Goal: Task Accomplishment & Management: Manage account settings

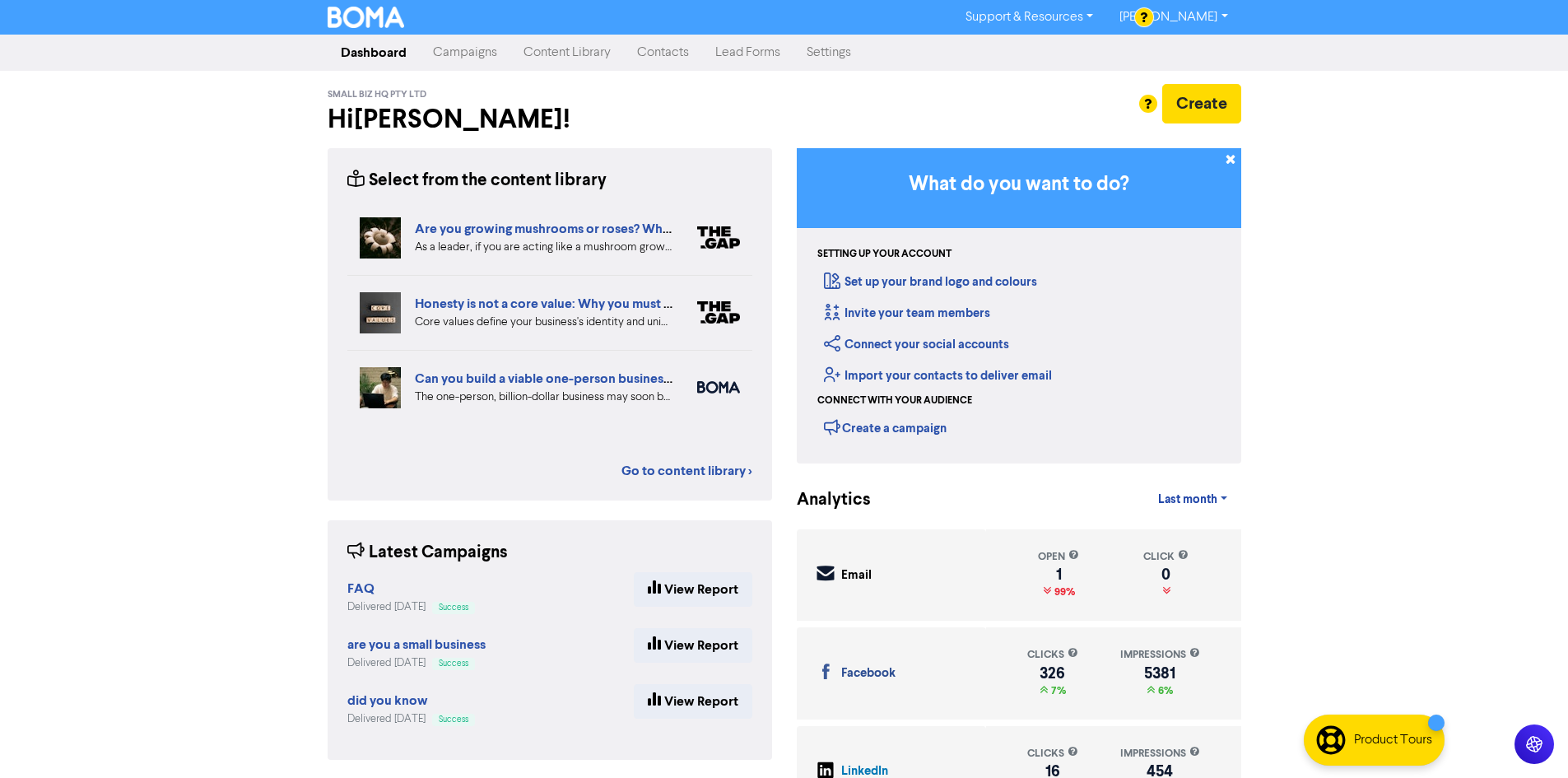
click at [465, 57] on link "Campaigns" at bounding box center [465, 53] width 91 height 33
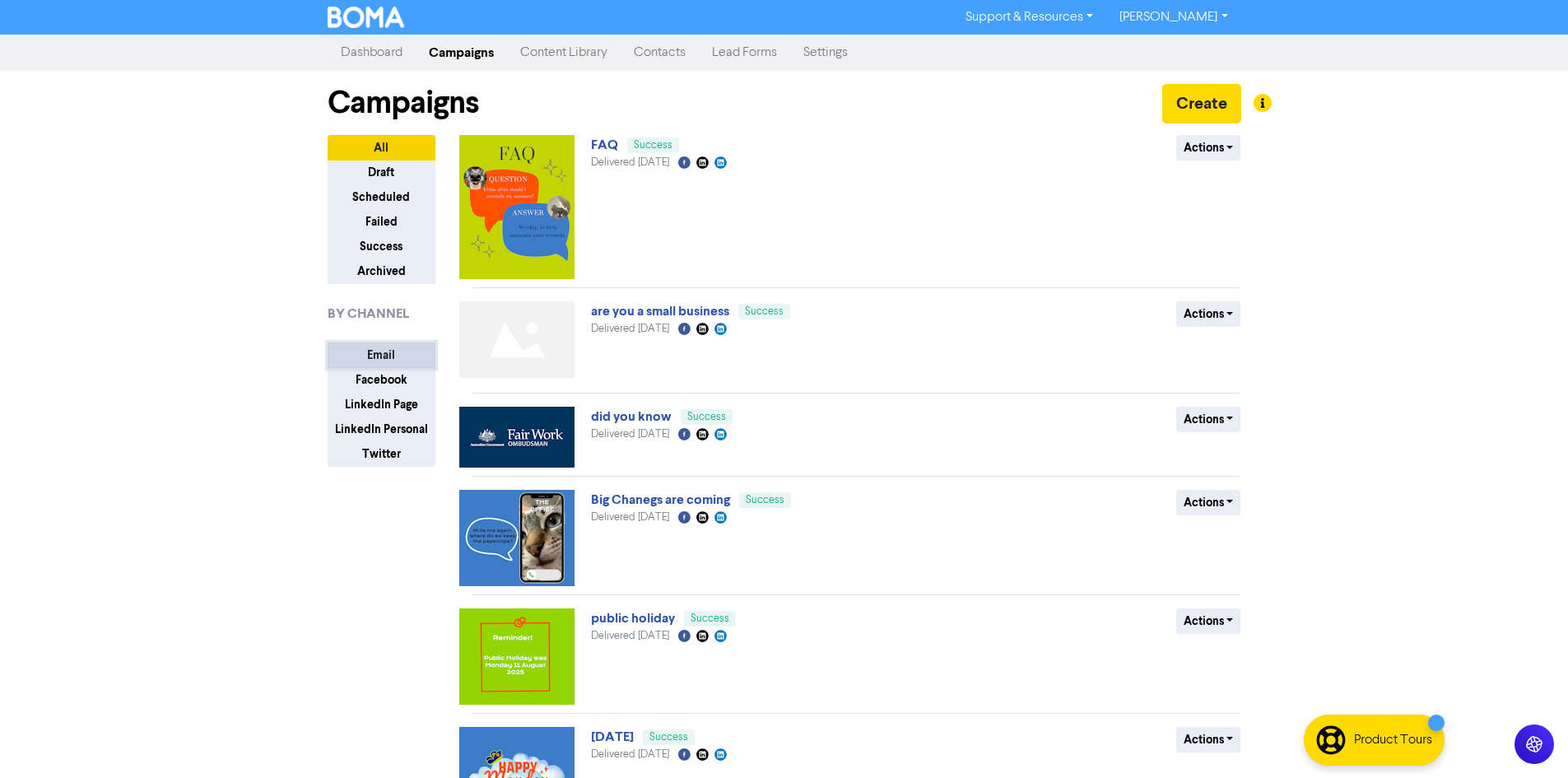
click at [390, 354] on button "Email" at bounding box center [381, 355] width 108 height 25
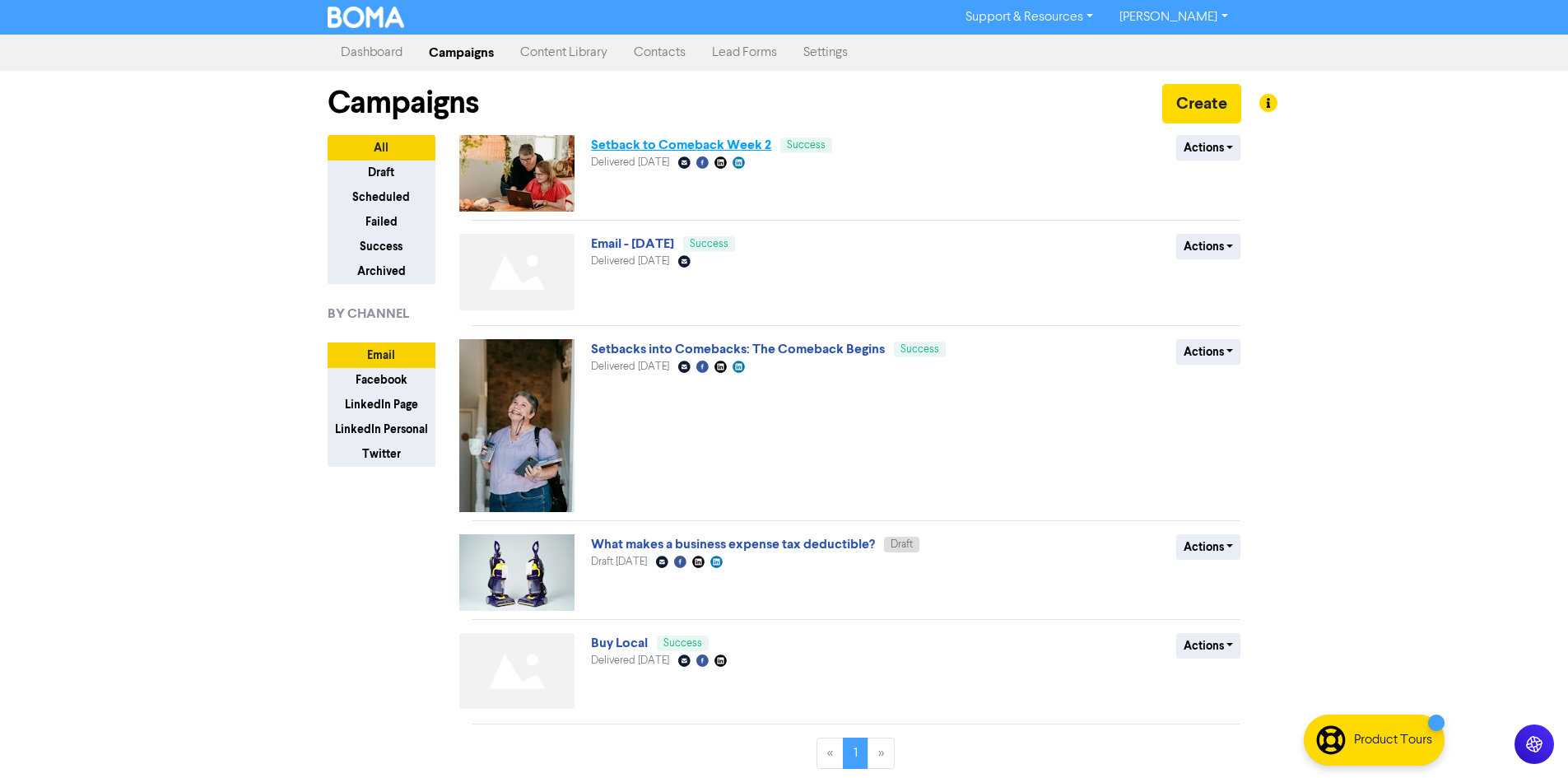
click at [719, 144] on link "Setback to Comeback Week 2" at bounding box center [680, 145] width 180 height 16
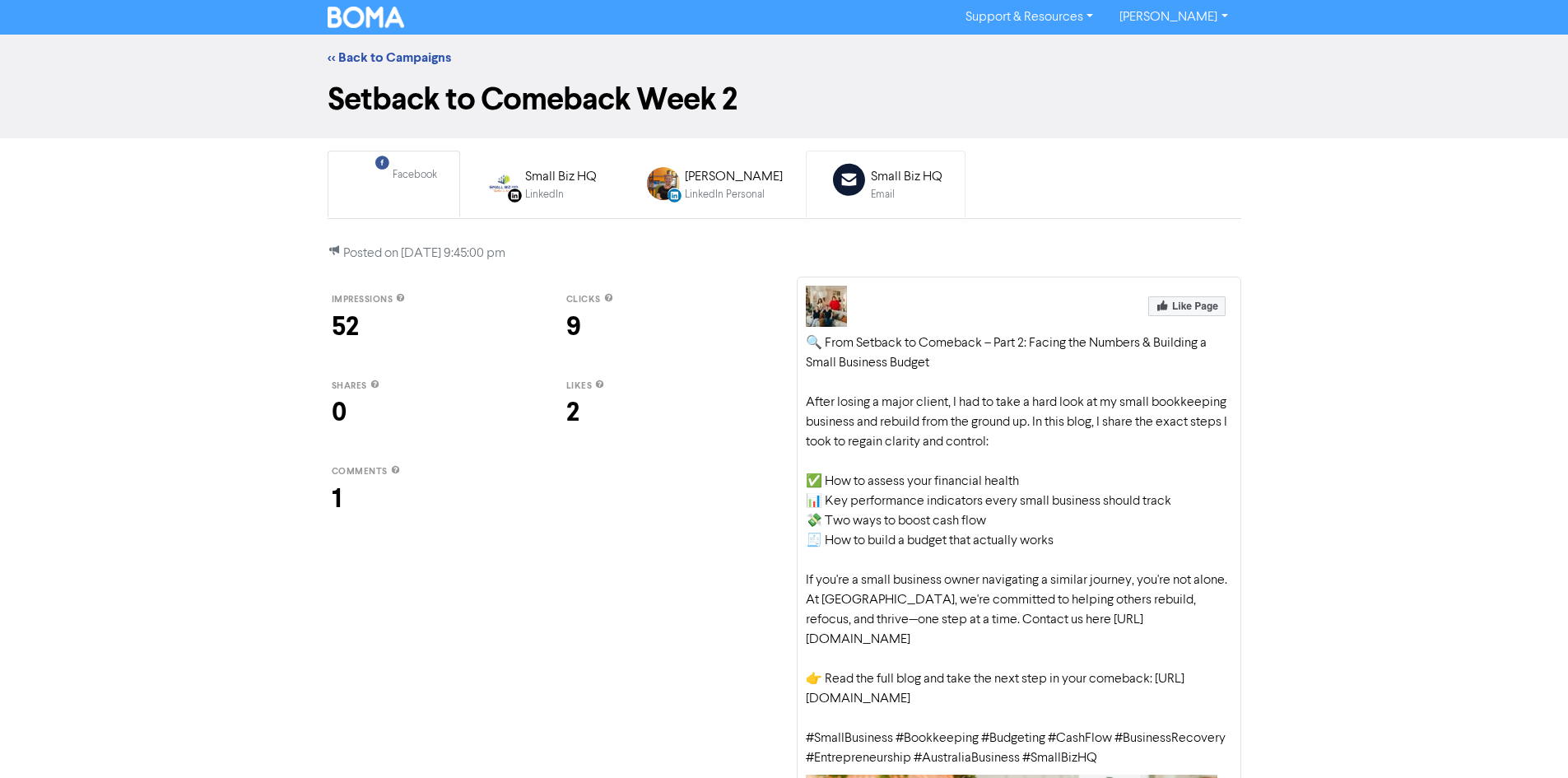
click at [890, 200] on div "Email" at bounding box center [906, 194] width 72 height 15
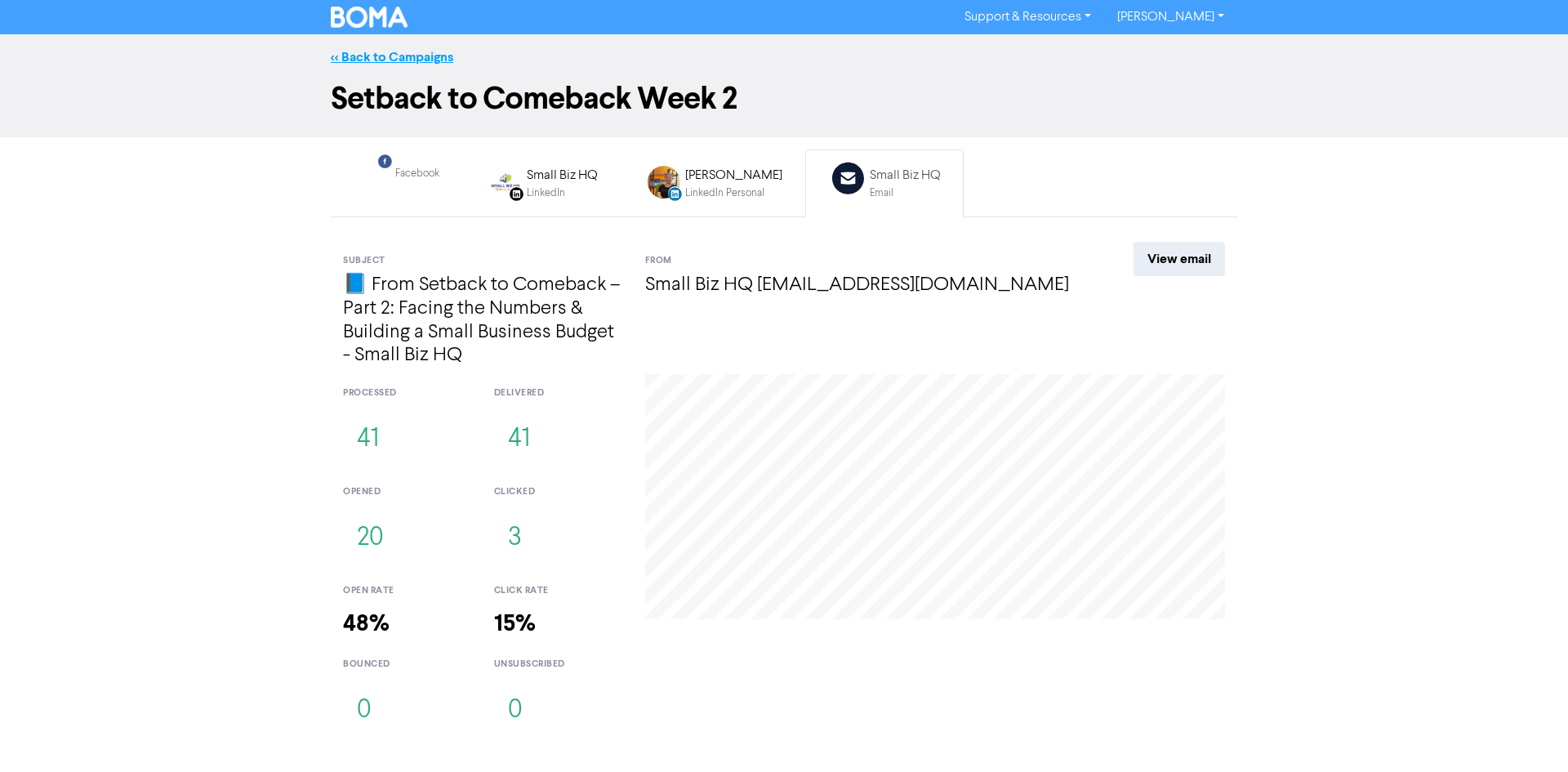
click at [394, 59] on link "<< Back to Campaigns" at bounding box center [392, 58] width 122 height 16
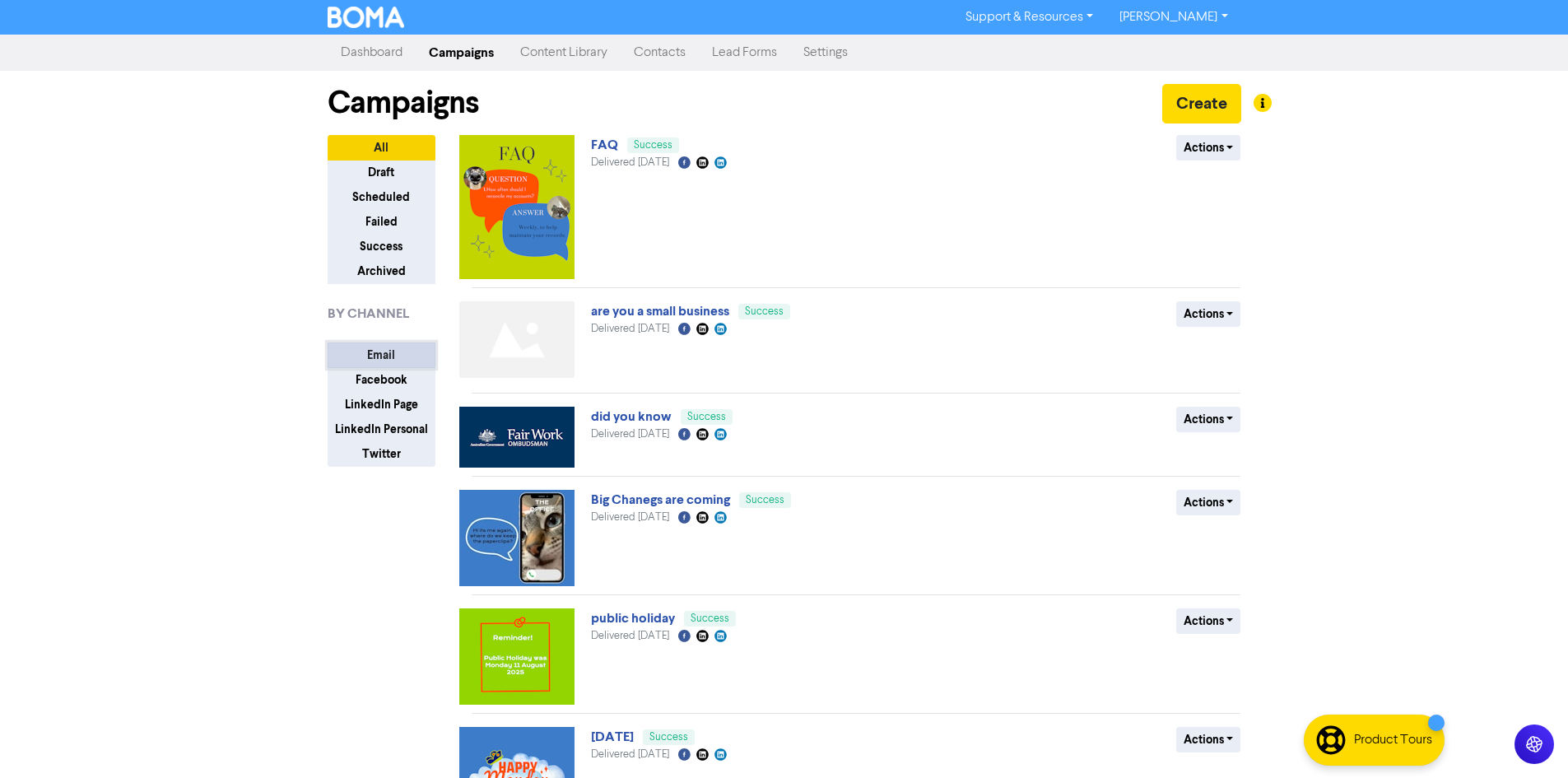
click at [380, 347] on button "Email" at bounding box center [381, 355] width 108 height 25
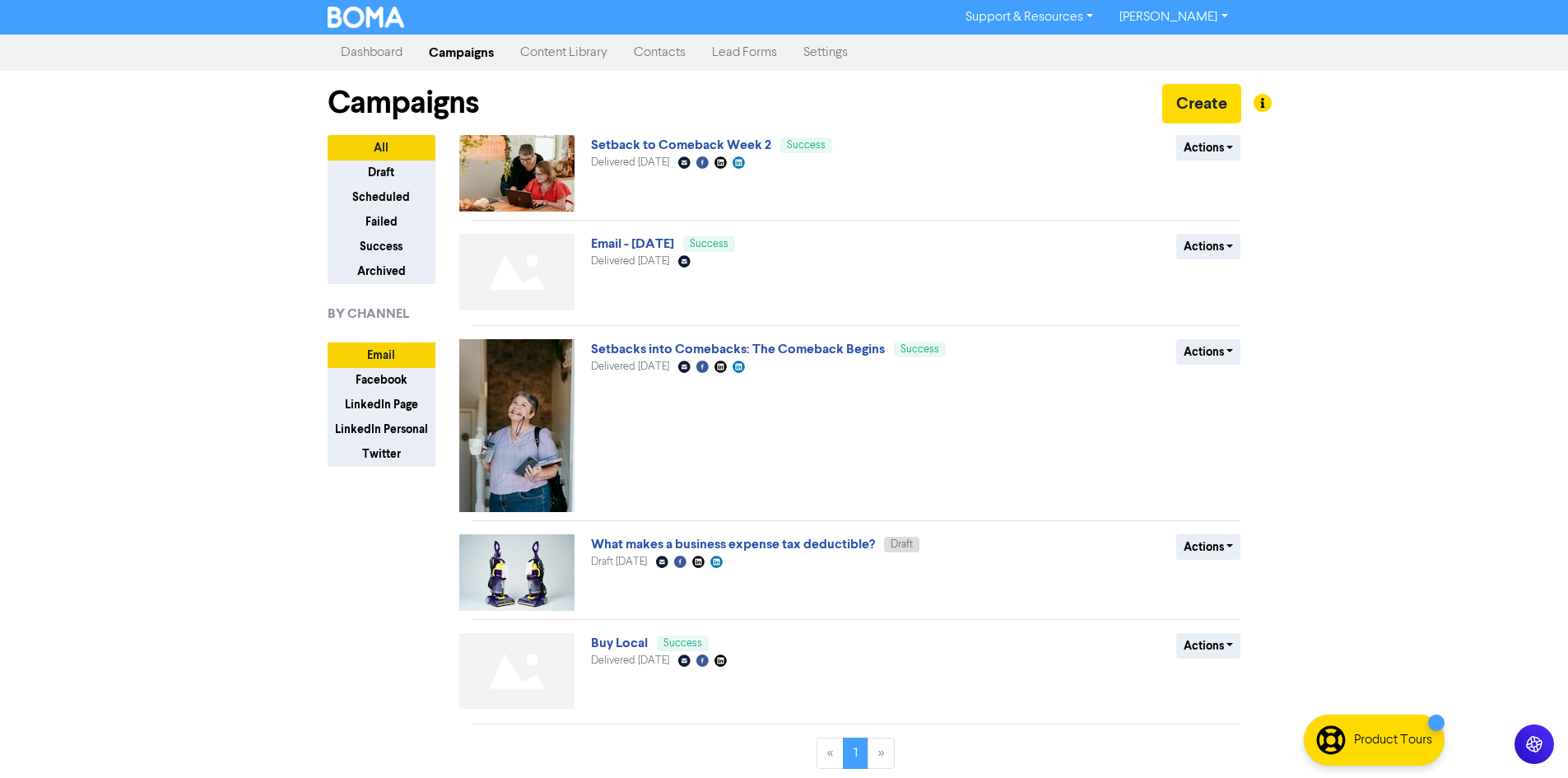
click at [719, 133] on div "Campaigns Create" at bounding box center [784, 102] width 914 height 64
click at [712, 145] on link "Setback to Comeback Week 2" at bounding box center [680, 145] width 180 height 16
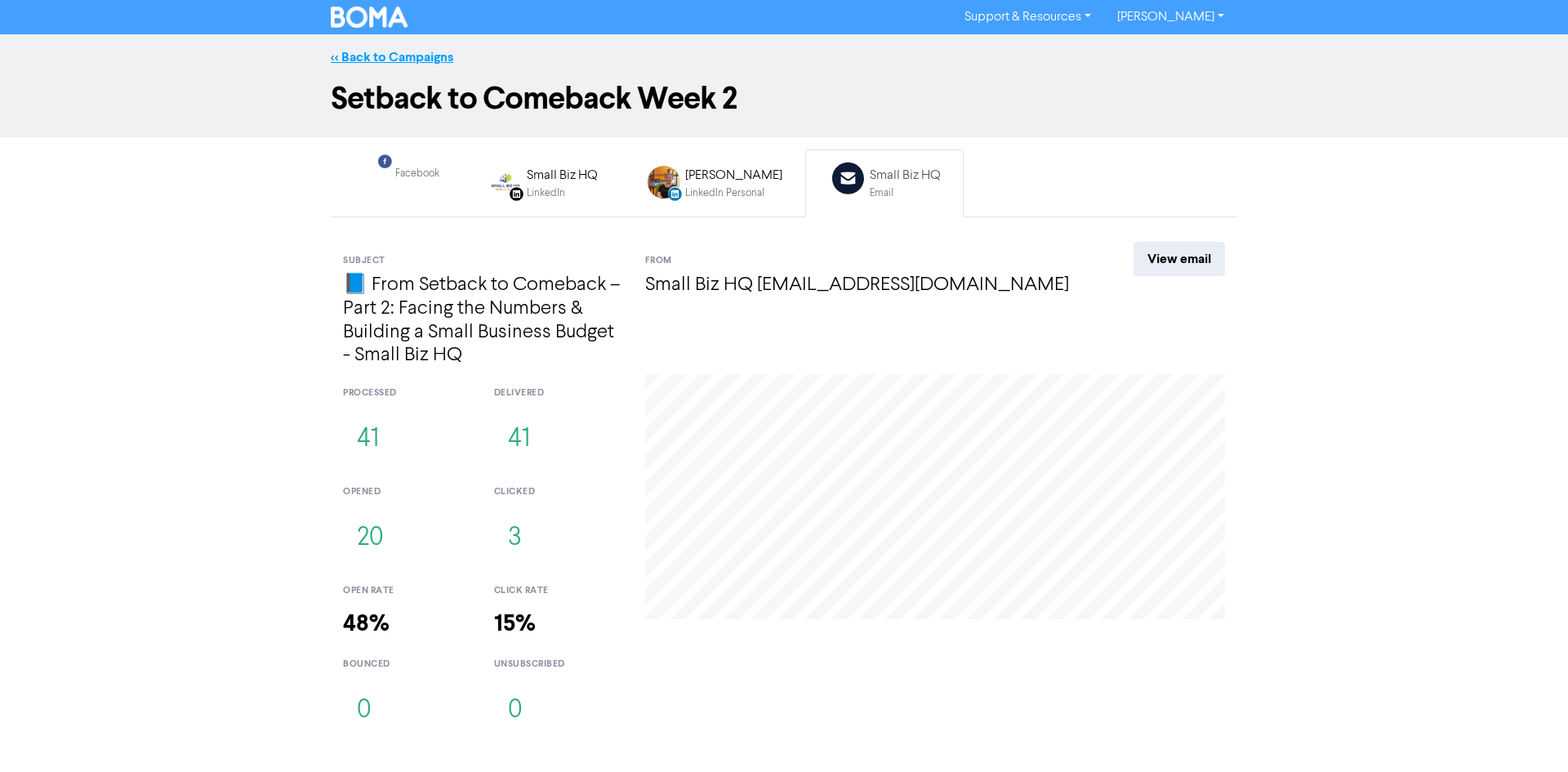
click at [421, 58] on link "<< Back to Campaigns" at bounding box center [392, 58] width 122 height 16
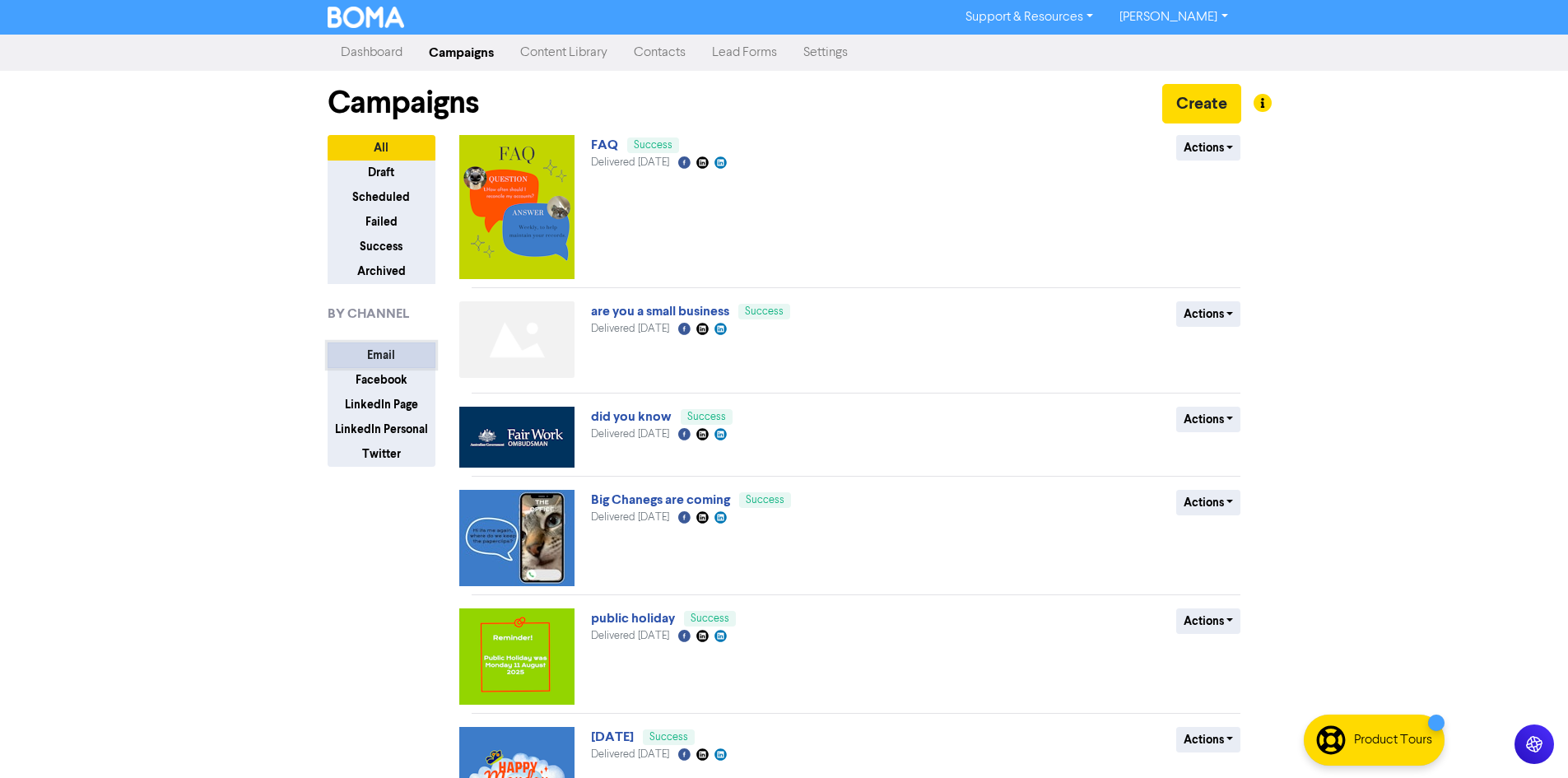
click at [399, 352] on button "Email" at bounding box center [381, 355] width 108 height 25
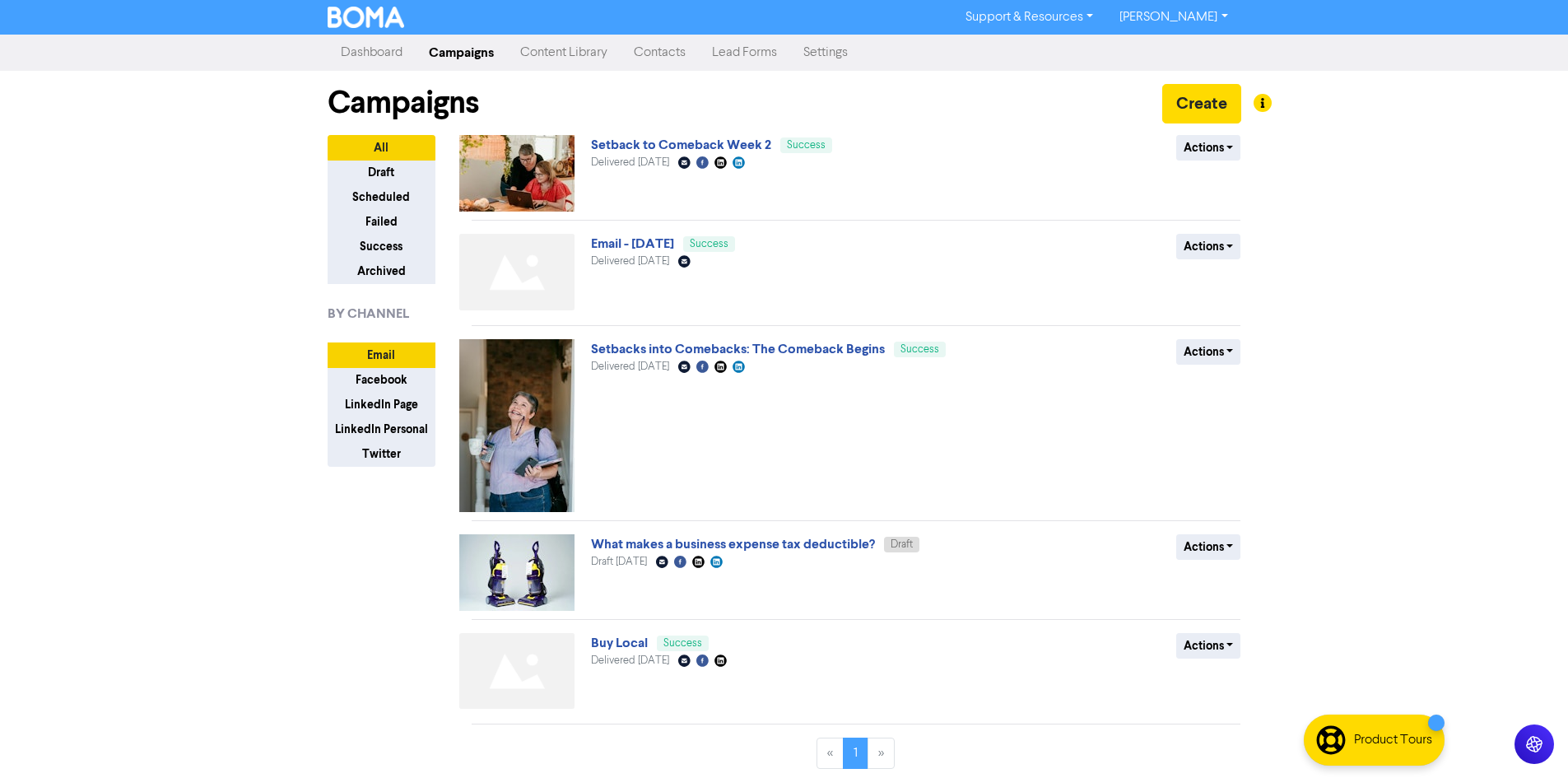
click at [1195, 18] on link "[PERSON_NAME]" at bounding box center [1173, 17] width 134 height 26
click at [1196, 49] on button "Log Out" at bounding box center [1172, 50] width 130 height 20
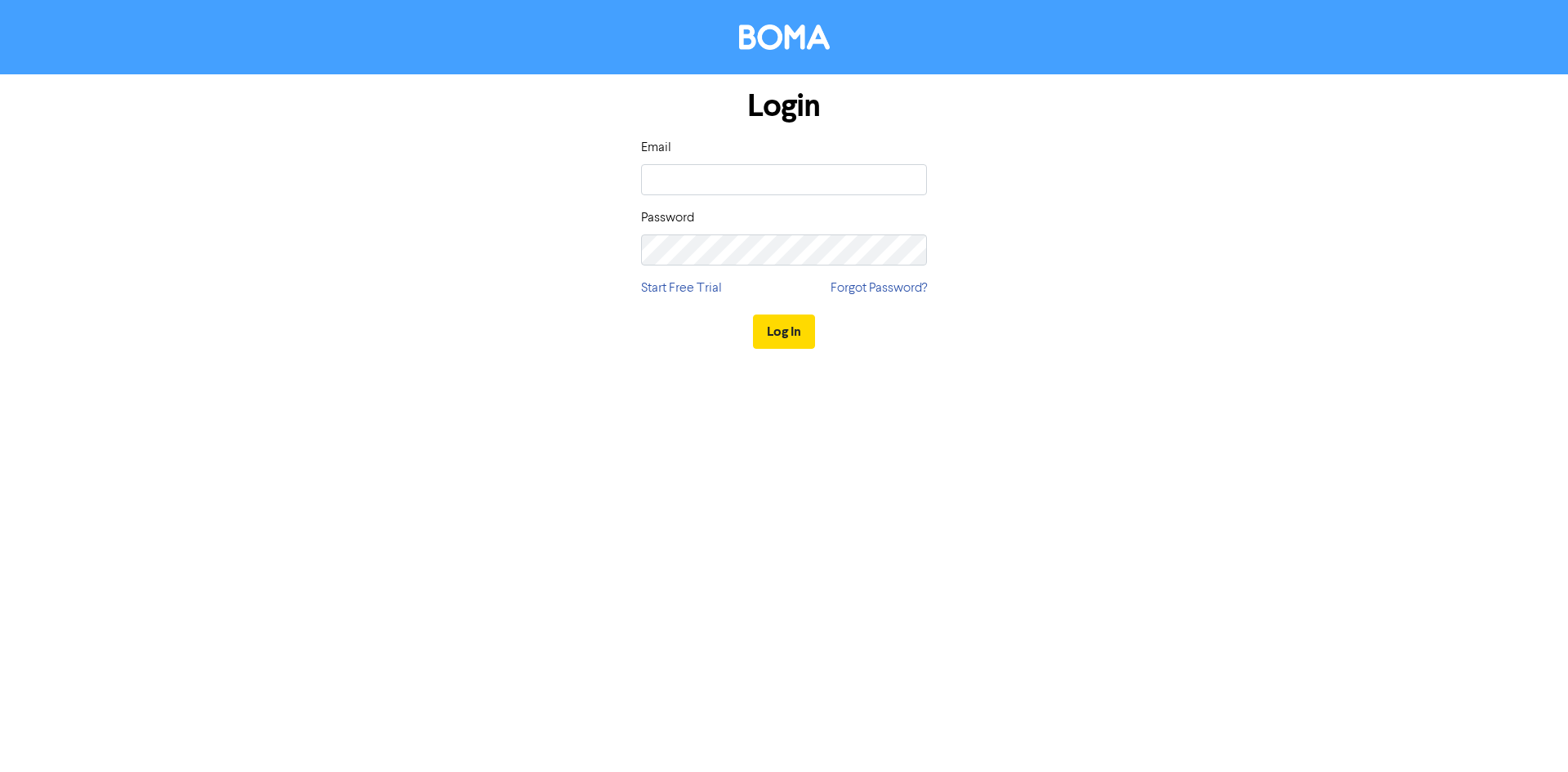
click at [1125, 410] on div "Login Email Password Start Free Trial Forgot Password? Log In" at bounding box center [784, 386] width 1568 height 772
type input "[PERSON_NAME][EMAIL_ADDRESS][PERSON_NAME][DOMAIN_NAME]"
click at [779, 329] on button "Log In" at bounding box center [784, 332] width 62 height 34
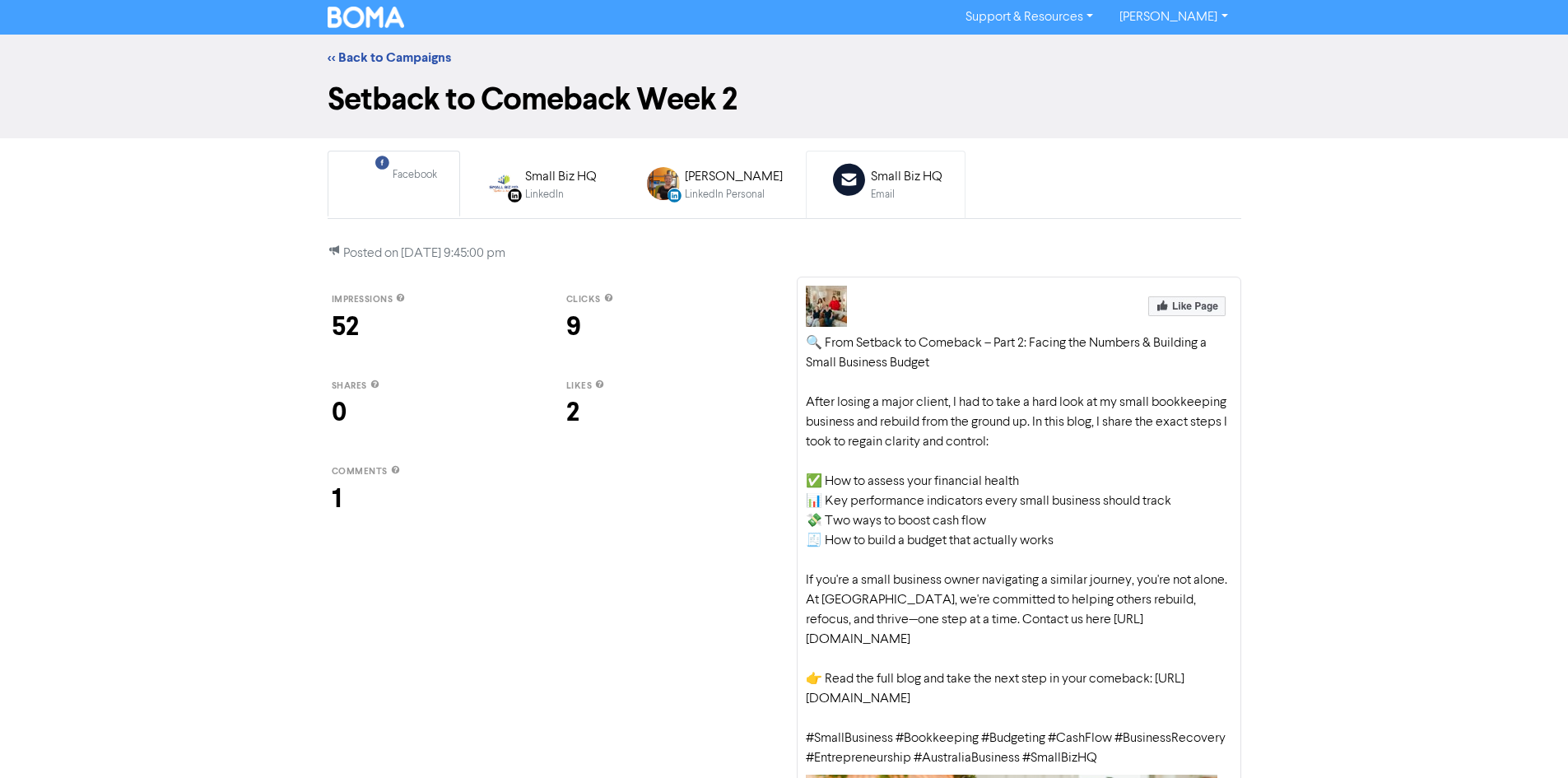
click at [881, 174] on div "Small Biz HQ" at bounding box center [906, 177] width 72 height 20
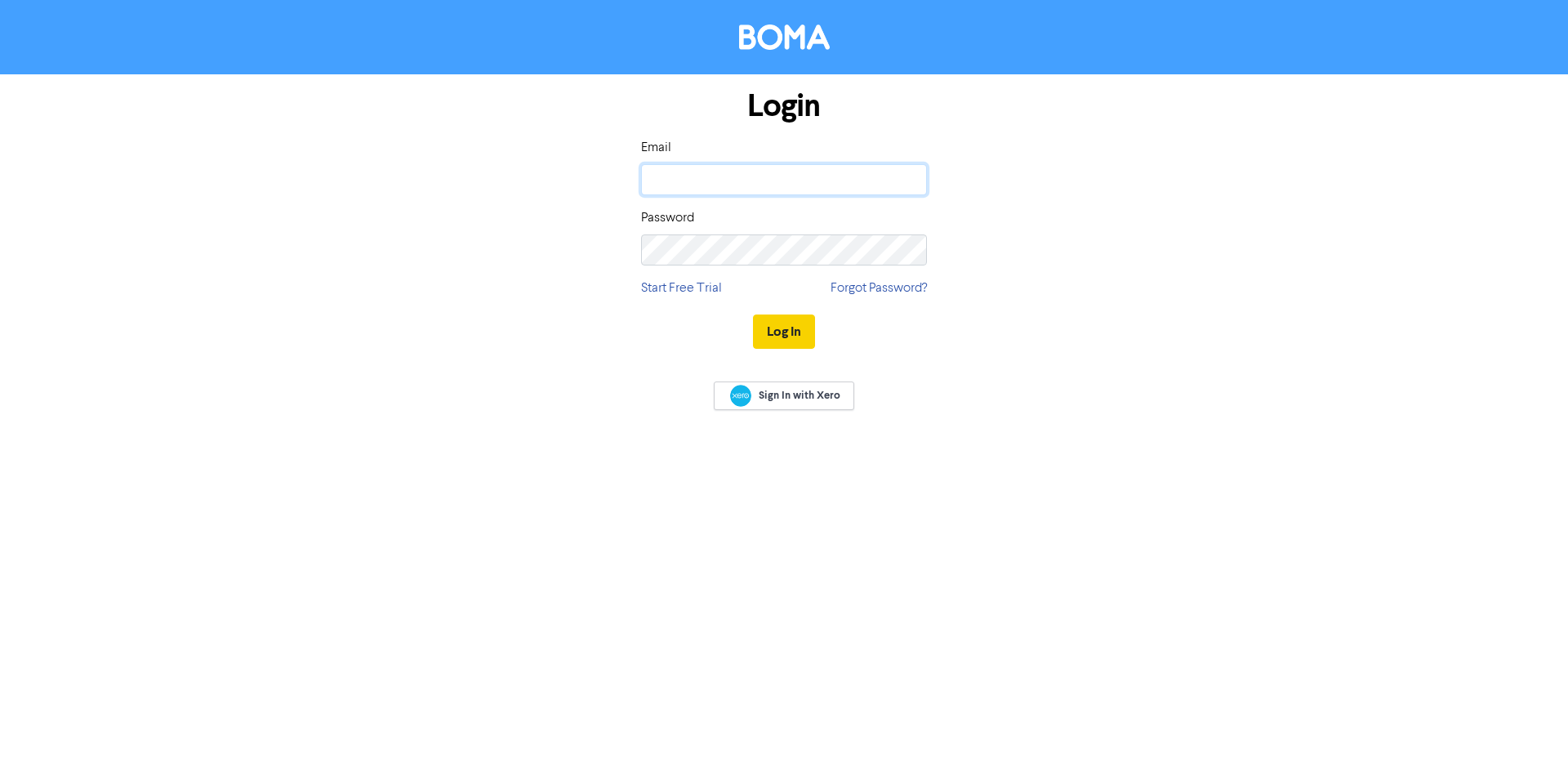
type input "[PERSON_NAME][EMAIL_ADDRESS][PERSON_NAME][DOMAIN_NAME]"
click at [772, 341] on button "Log In" at bounding box center [784, 332] width 62 height 34
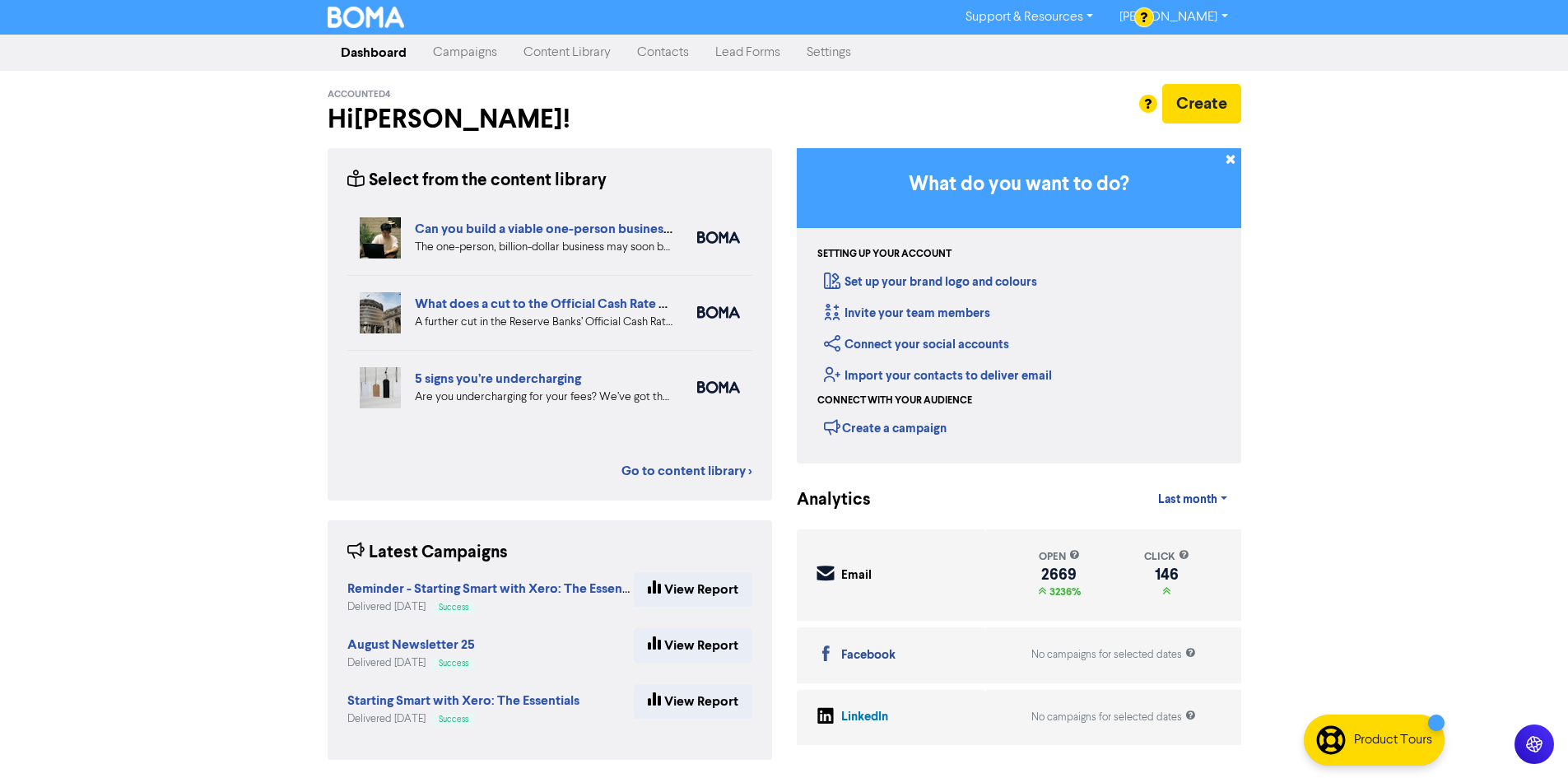
click at [662, 50] on link "Contacts" at bounding box center [663, 53] width 78 height 33
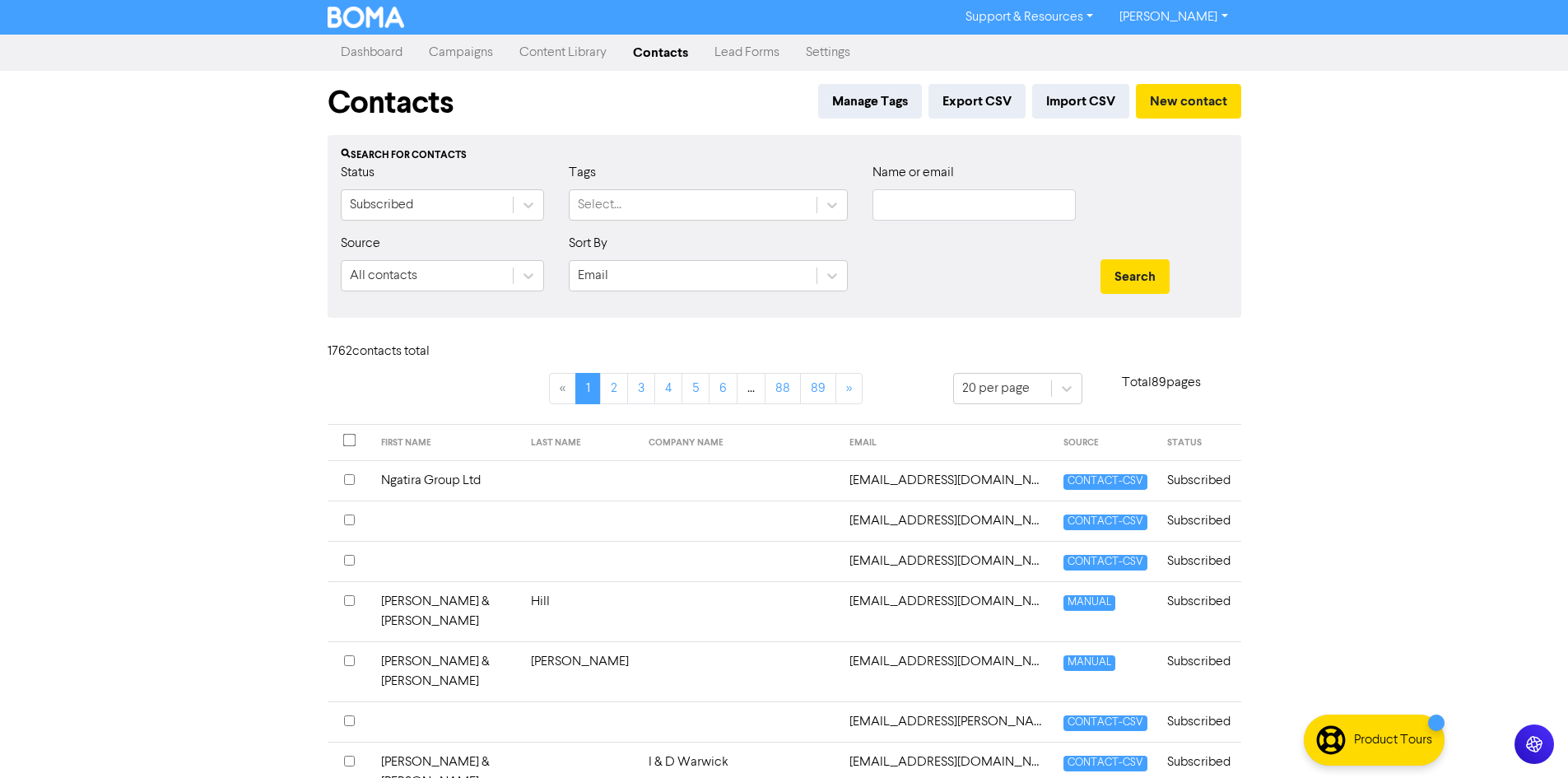
click at [469, 50] on link "Campaigns" at bounding box center [461, 53] width 91 height 33
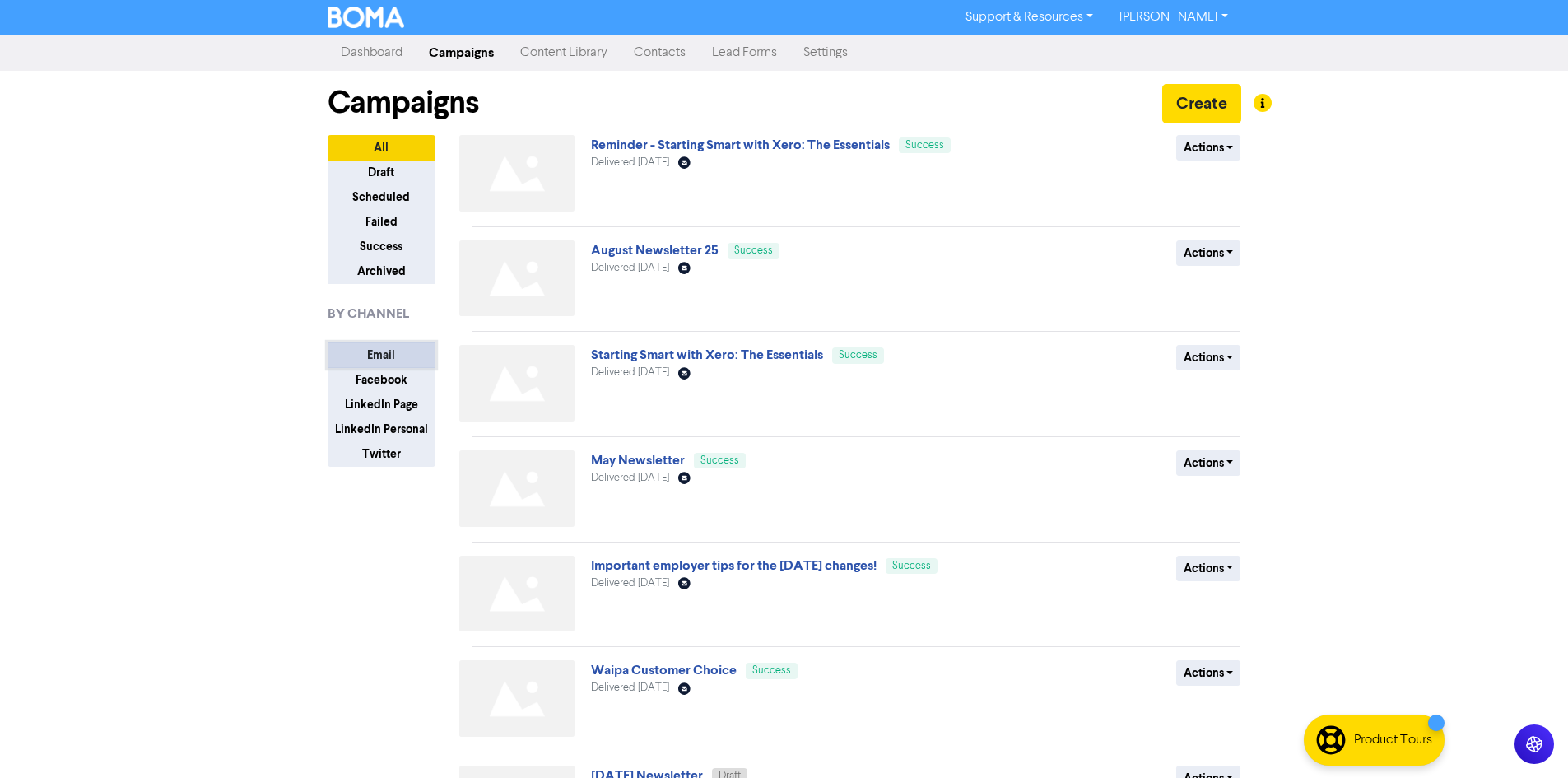
click at [398, 356] on button "Email" at bounding box center [381, 355] width 108 height 25
click at [385, 41] on link "Dashboard" at bounding box center [371, 53] width 88 height 33
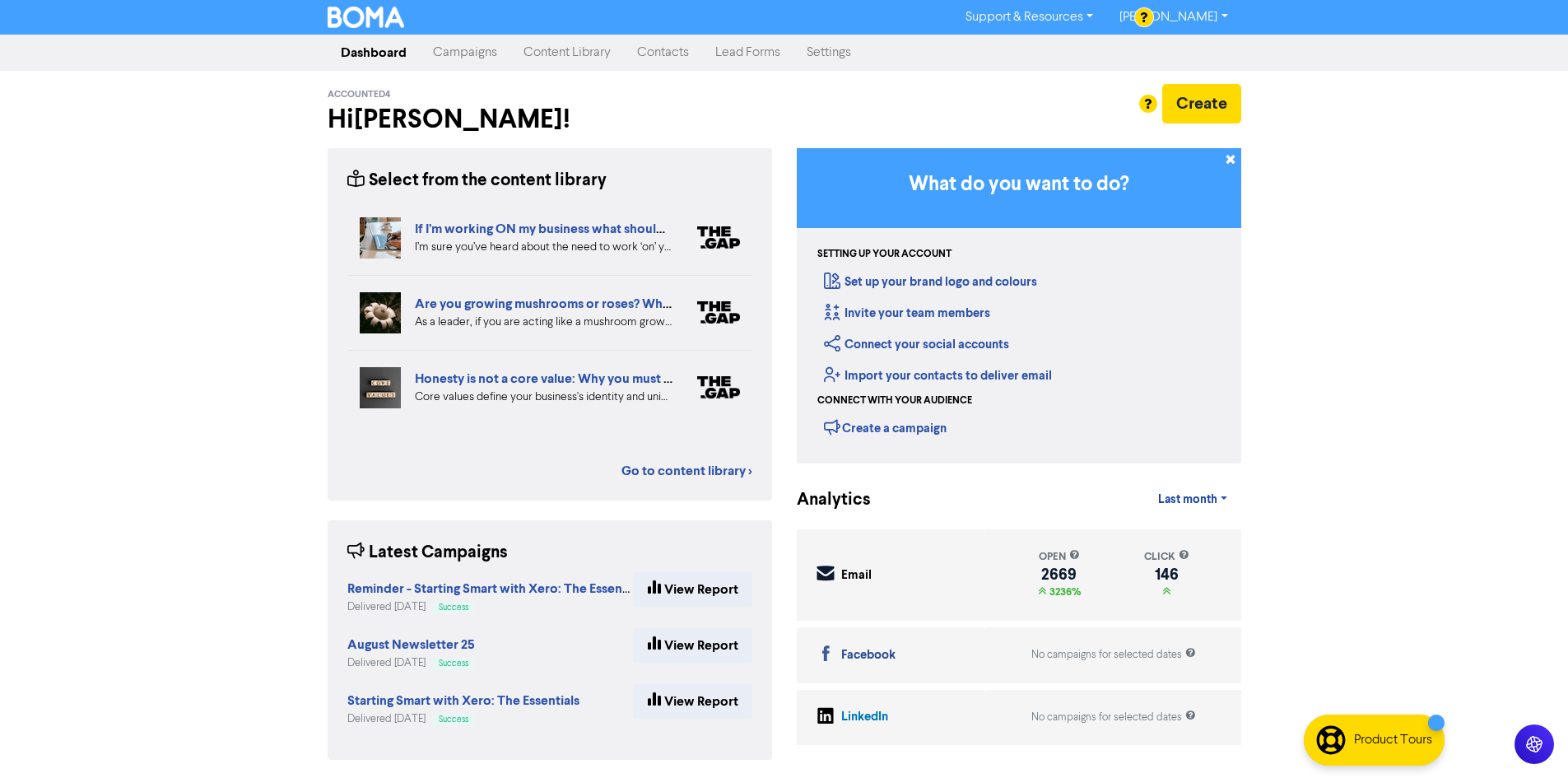
click at [460, 53] on link "Campaigns" at bounding box center [465, 53] width 91 height 33
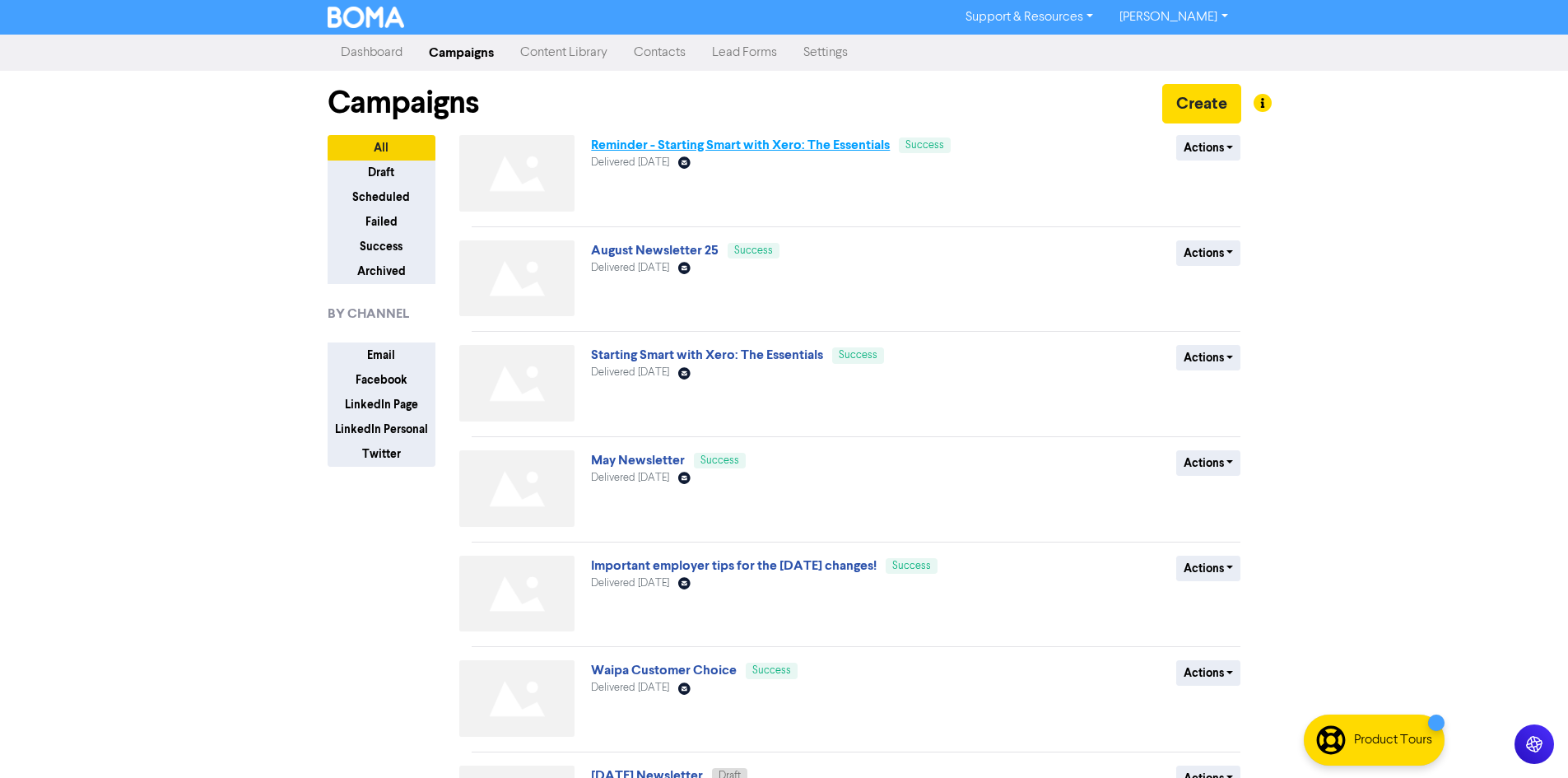
click at [796, 145] on link "Reminder - Starting Smart with Xero: The Essentials" at bounding box center [740, 145] width 299 height 16
click at [624, 252] on link "August Newsletter 25" at bounding box center [654, 250] width 128 height 16
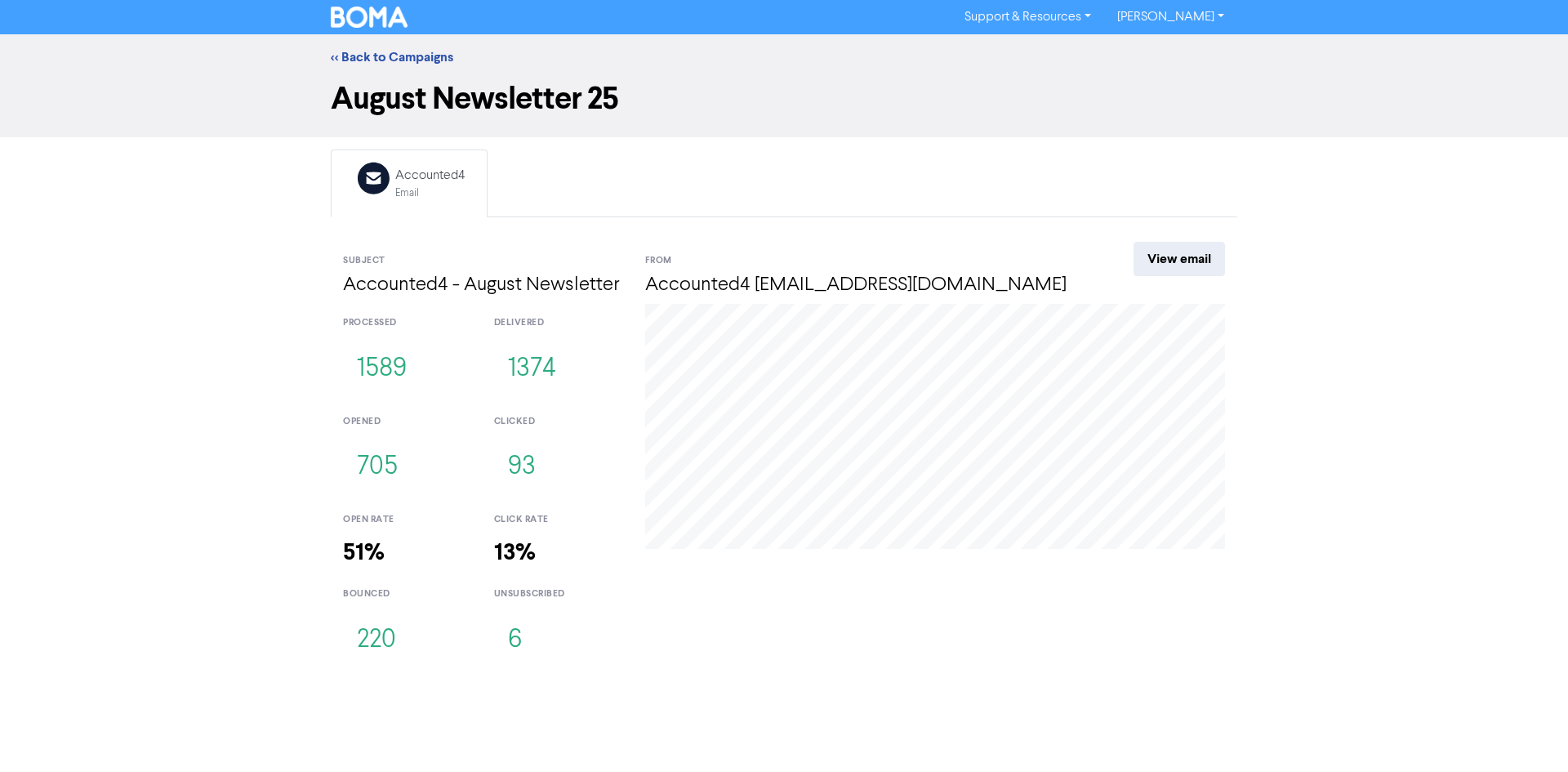
click at [1183, 23] on link "[PERSON_NAME]" at bounding box center [1171, 17] width 133 height 26
click at [1179, 45] on button "Log Out" at bounding box center [1170, 49] width 129 height 20
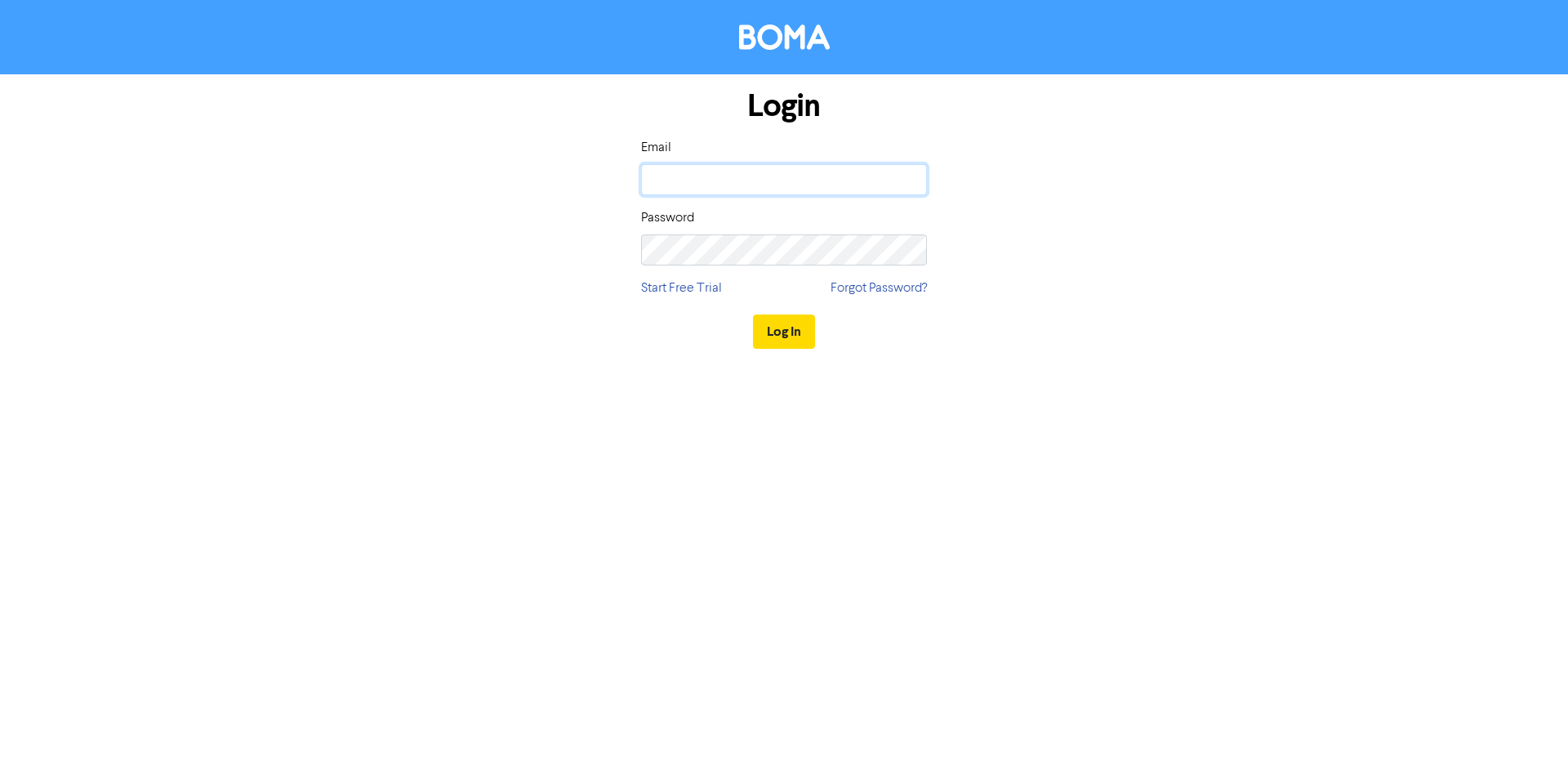
type input "[PERSON_NAME][EMAIL_ADDRESS][PERSON_NAME][DOMAIN_NAME]"
